Goal: Information Seeking & Learning: Learn about a topic

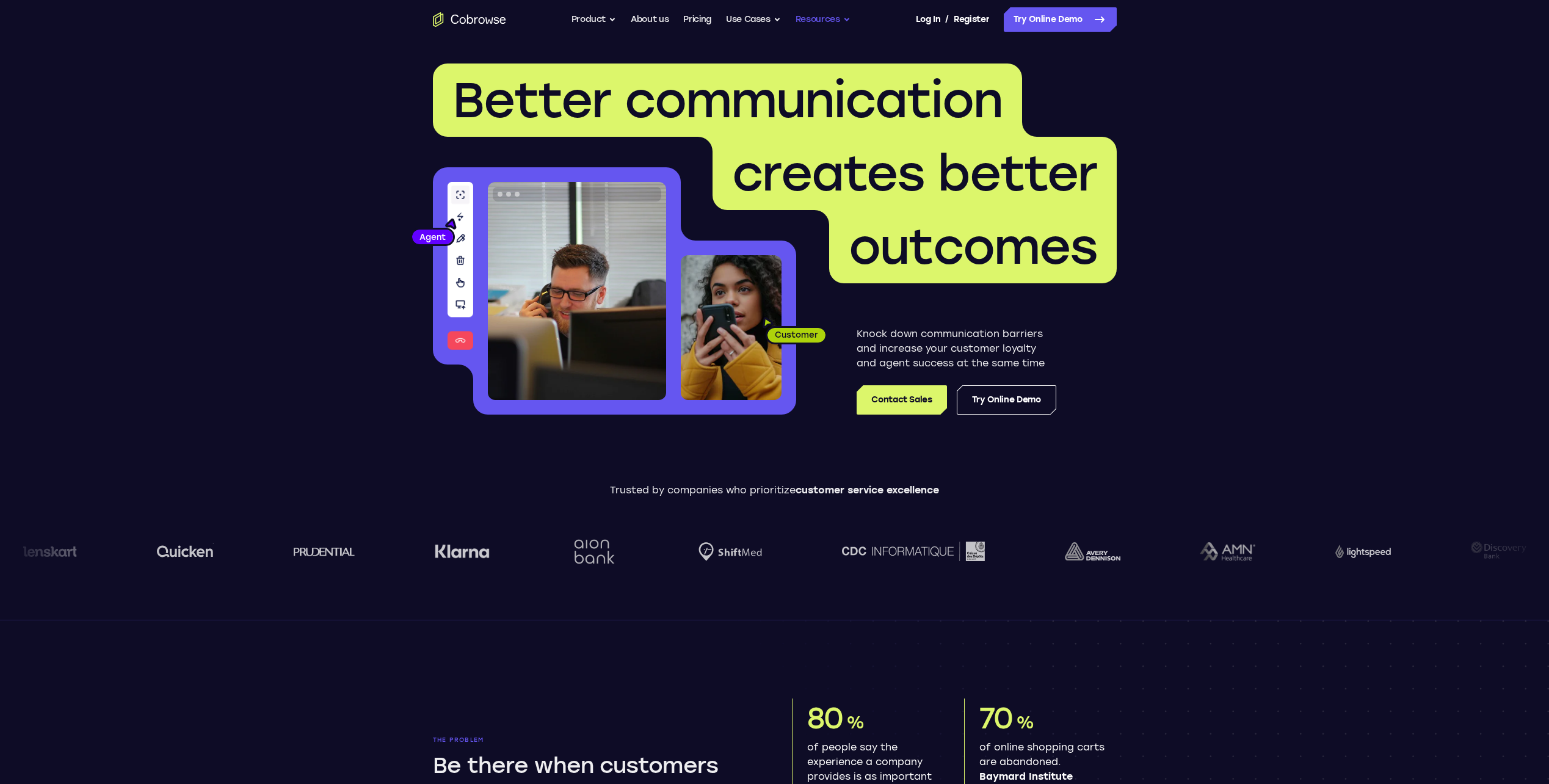
click at [810, 20] on button "Resources" at bounding box center [823, 19] width 55 height 24
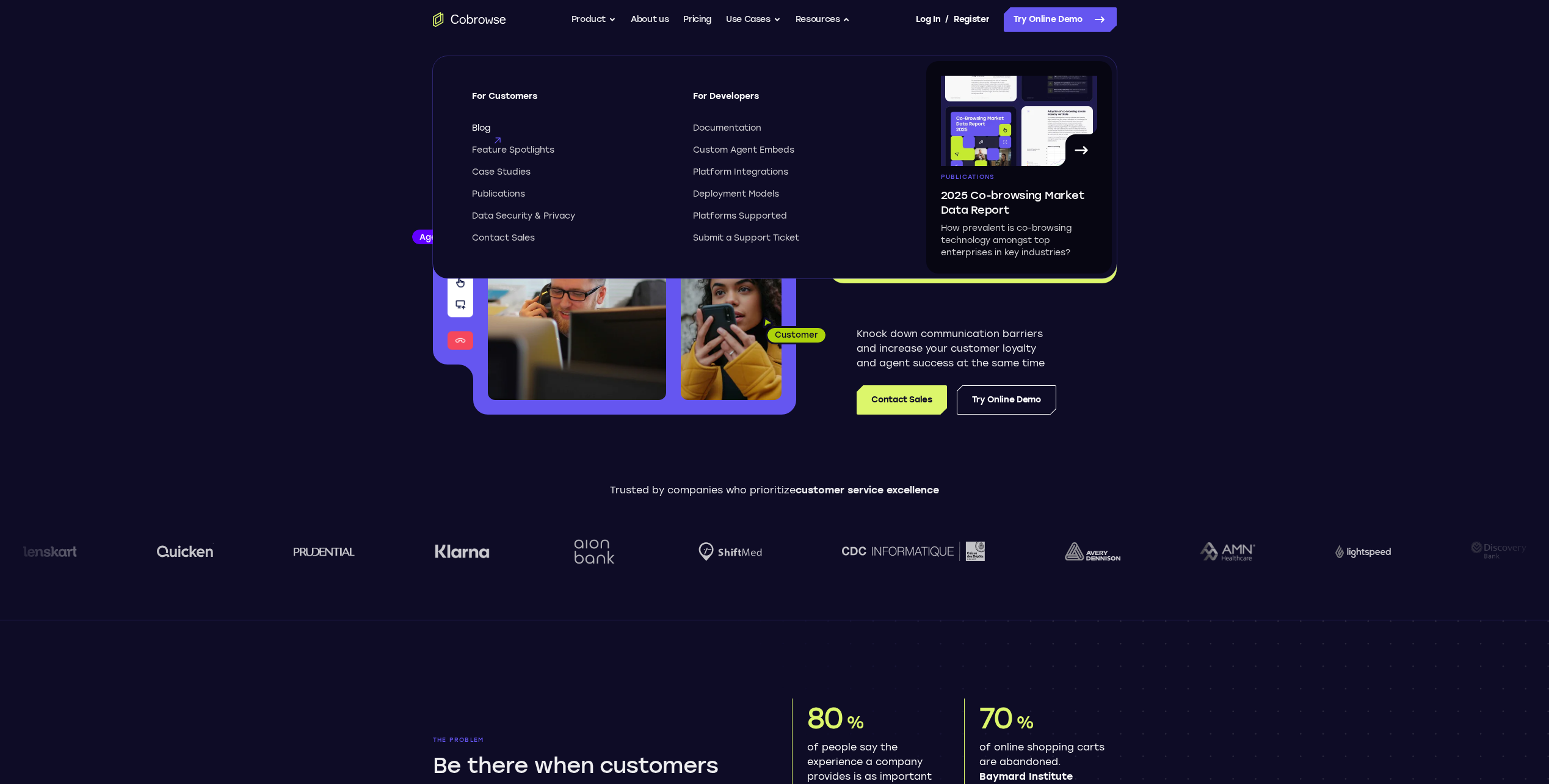
click at [484, 129] on span "Blog" at bounding box center [481, 128] width 18 height 12
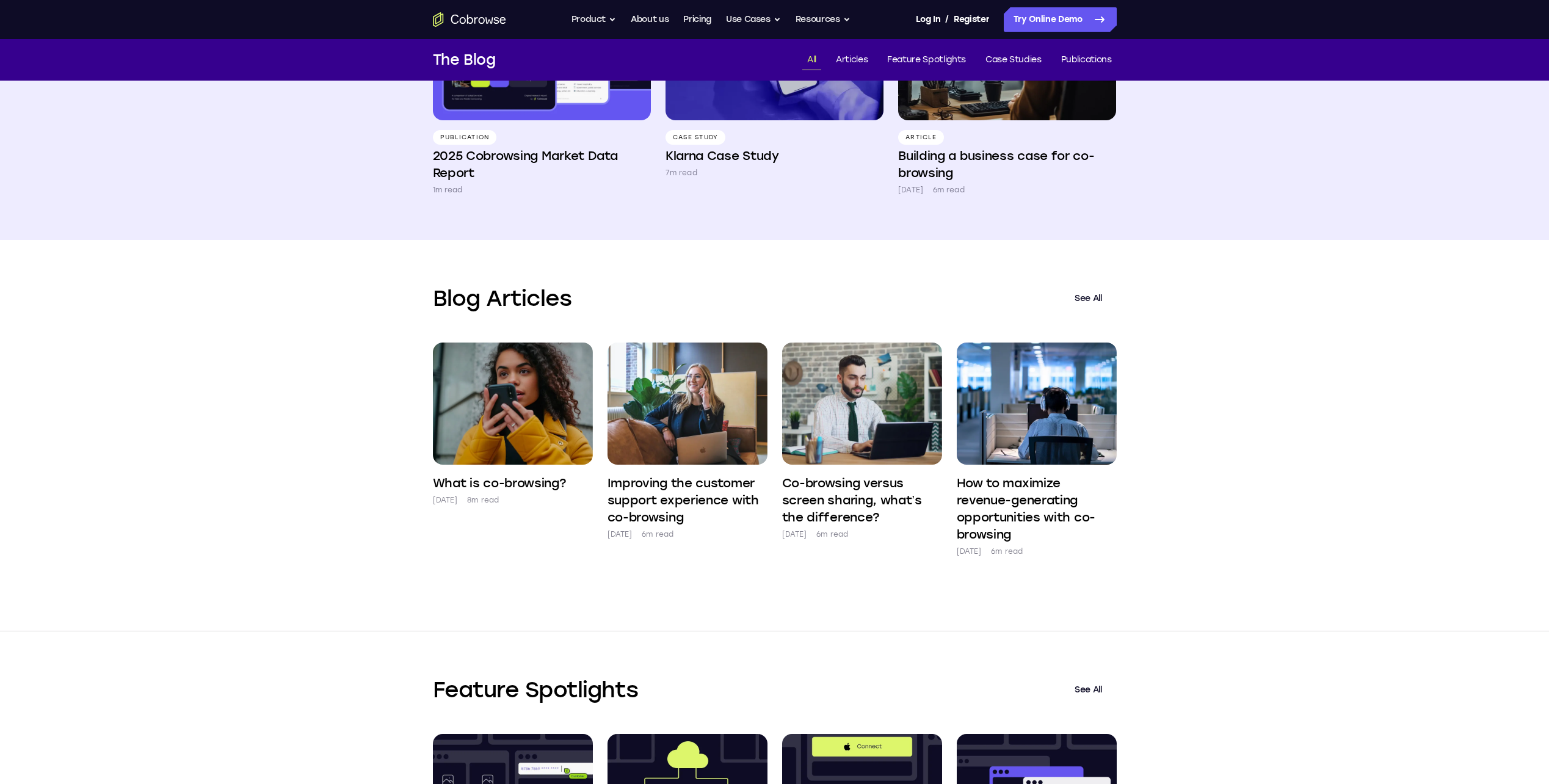
scroll to position [244, 0]
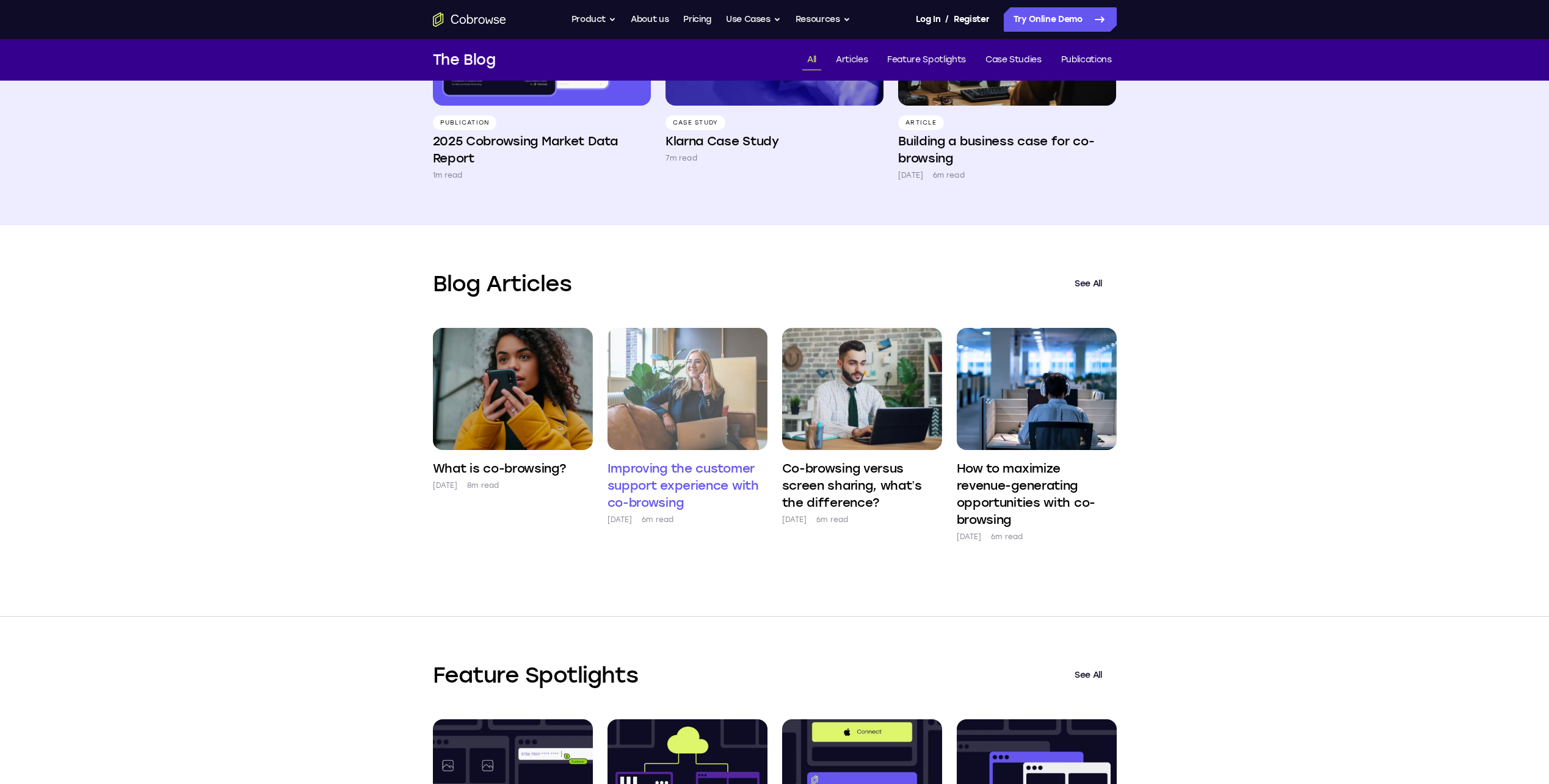
click at [650, 480] on h4 "Improving the customer support experience with co-browsing" at bounding box center [687, 485] width 160 height 51
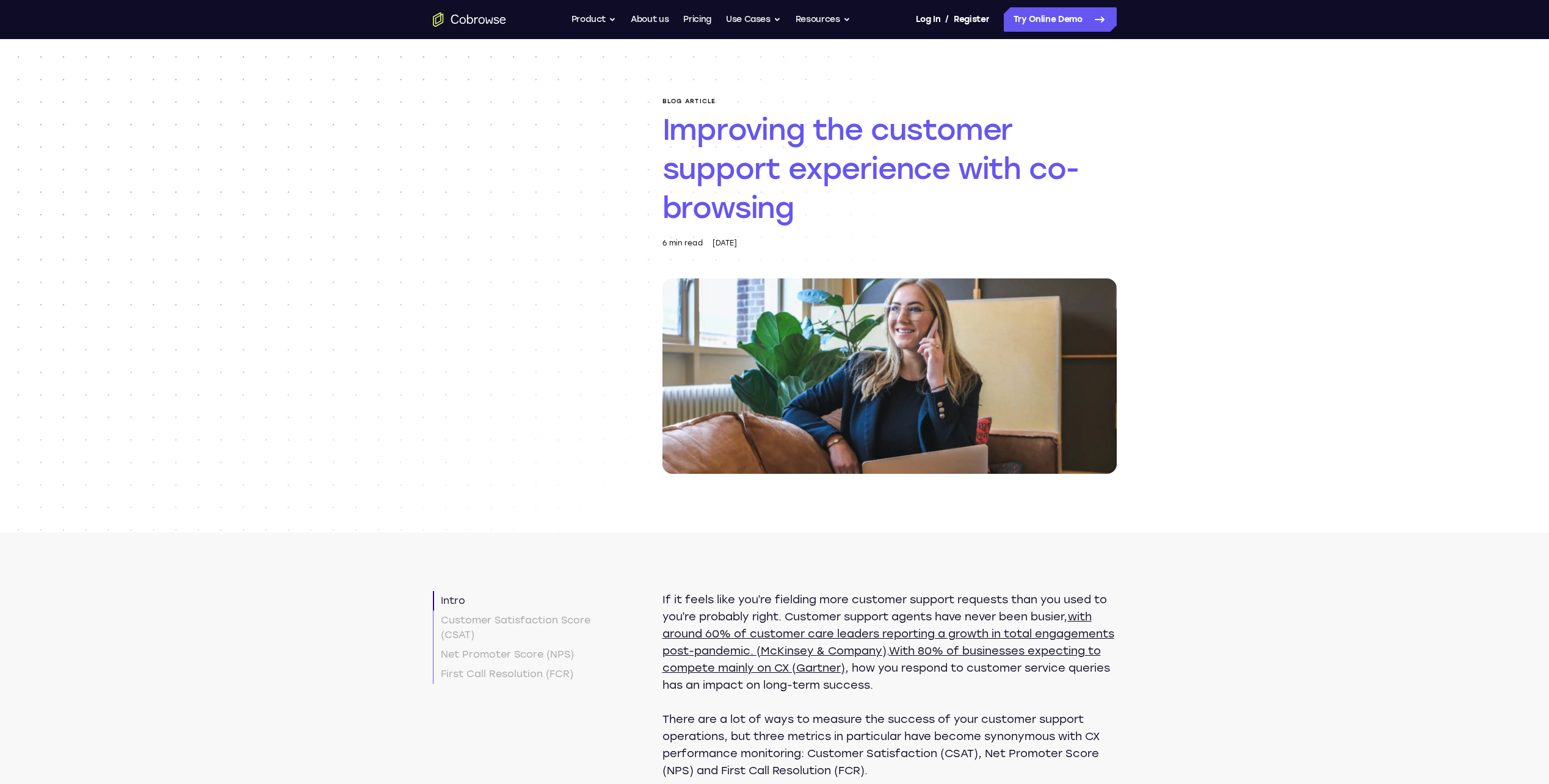
click at [901, 403] on img at bounding box center [890, 376] width 454 height 196
click at [733, 325] on img at bounding box center [890, 376] width 454 height 196
click at [890, 412] on img at bounding box center [890, 376] width 454 height 196
click at [749, 196] on h1 "Improving the customer support experience with co-browsing" at bounding box center [890, 168] width 454 height 118
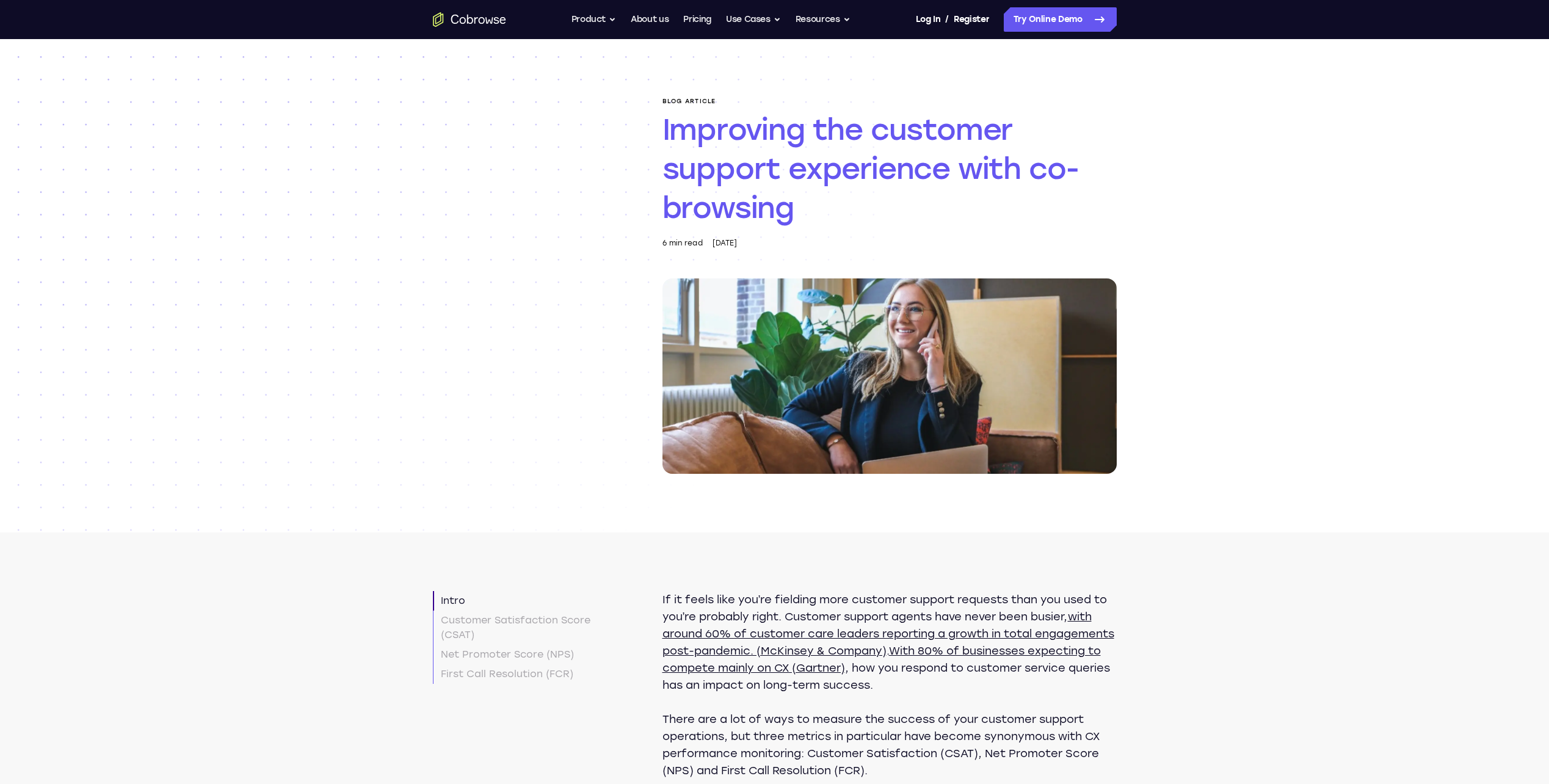
drag, startPoint x: 774, startPoint y: 150, endPoint x: 773, endPoint y: 141, distance: 9.1
click at [773, 141] on h1 "Improving the customer support experience with co-browsing" at bounding box center [890, 168] width 454 height 118
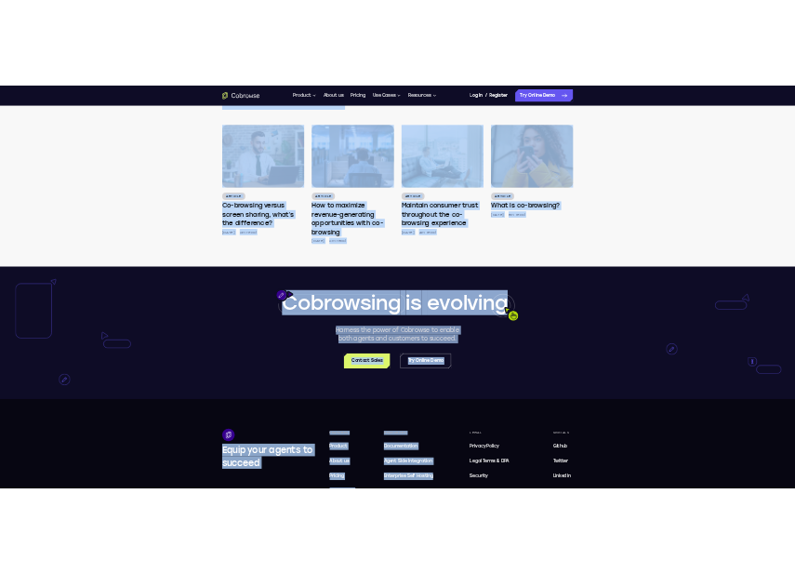
scroll to position [6229, 0]
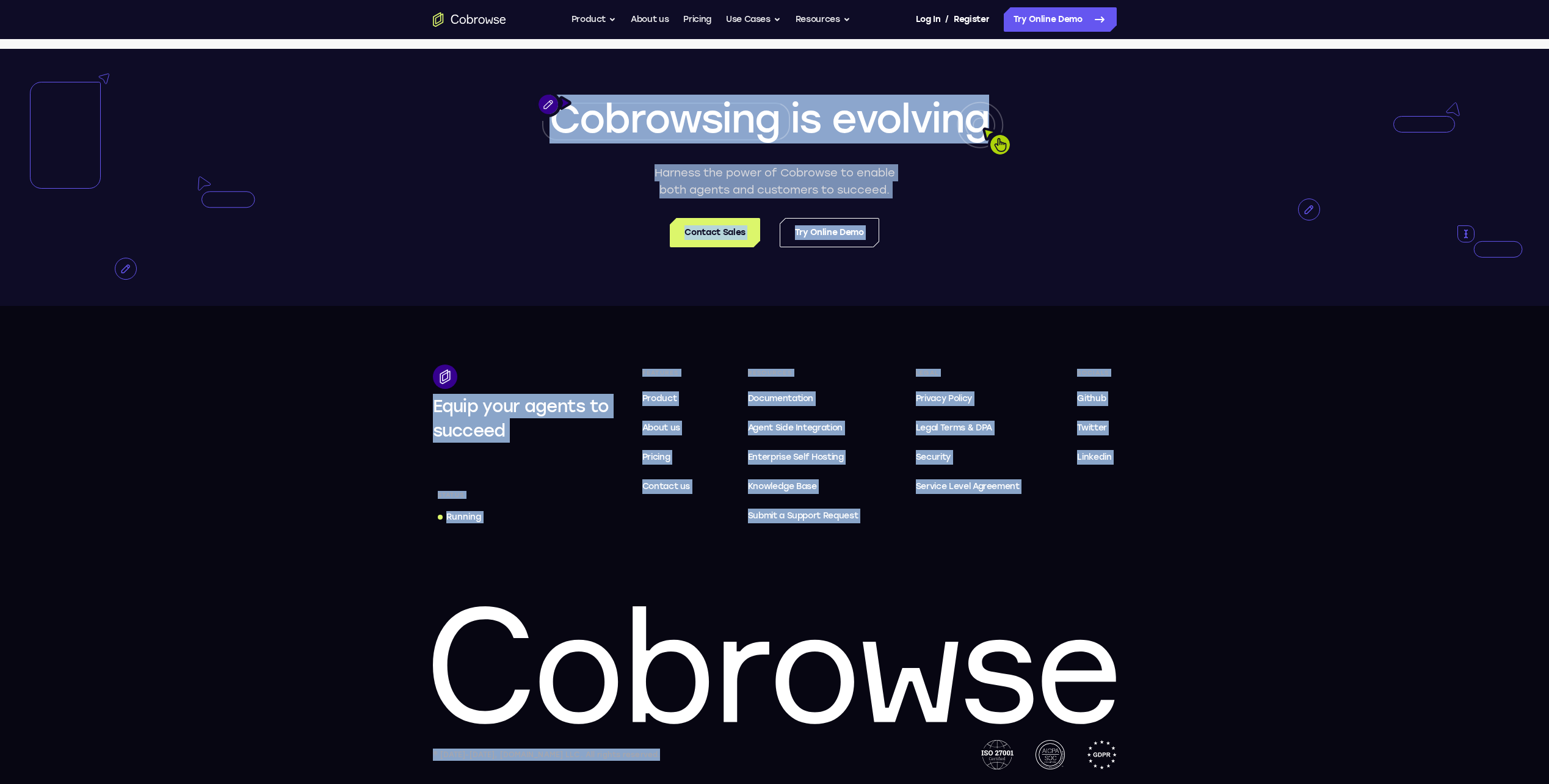
drag, startPoint x: 889, startPoint y: 835, endPoint x: 853, endPoint y: 1299, distance: 465.4
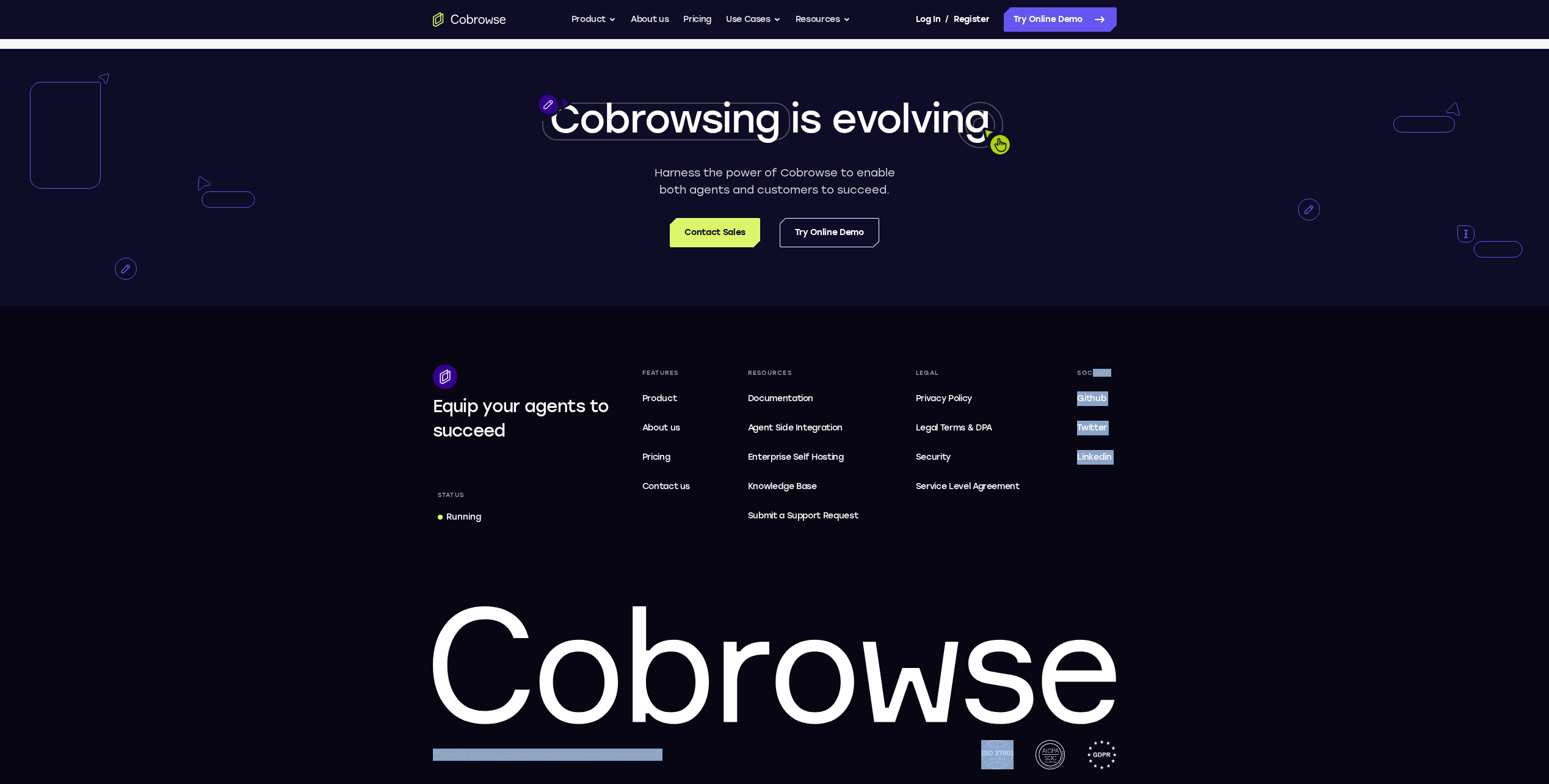
click at [1091, 378] on div "Equip your agents to succeed Status Running Features Product About us Pricing C…" at bounding box center [775, 567] width 781 height 404
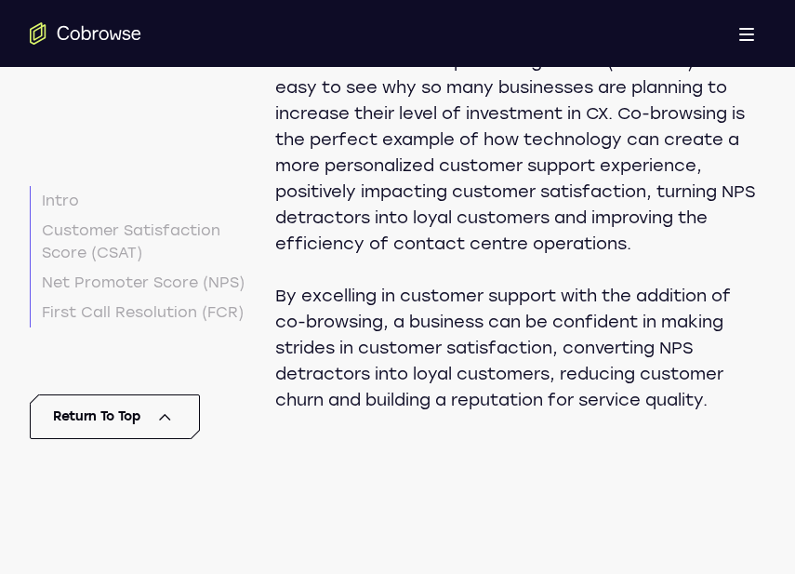
drag, startPoint x: 739, startPoint y: 560, endPoint x: 746, endPoint y: 549, distance: 12.9
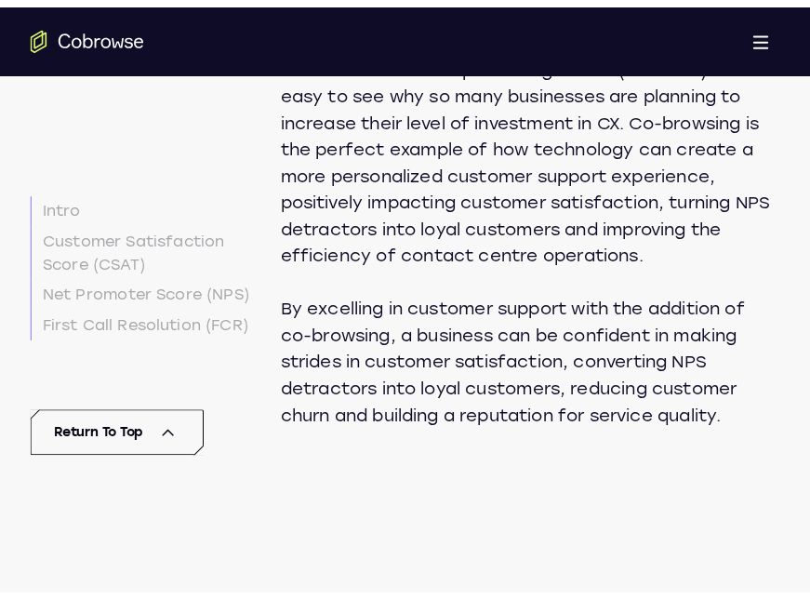
scroll to position [6235, 0]
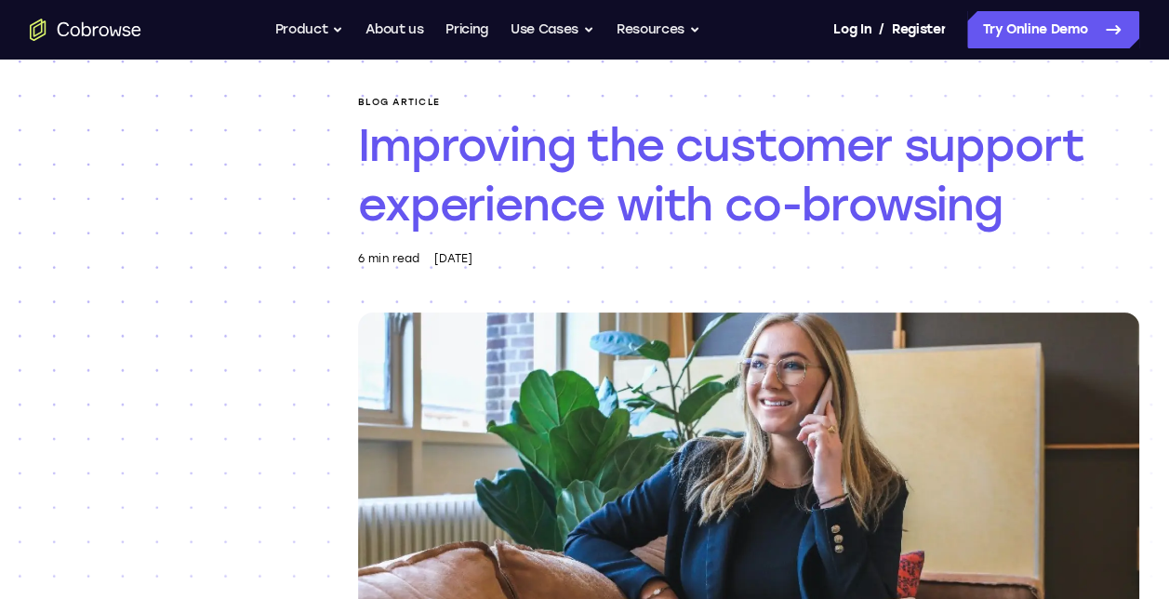
scroll to position [93, 0]
